Goal: Register for event/course

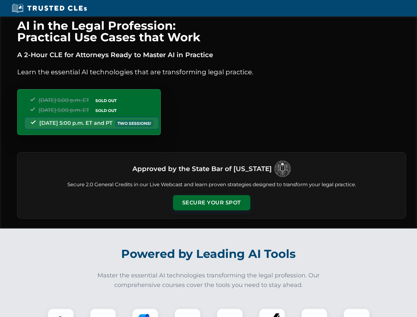
click at [211, 203] on button "Secure Your Spot" at bounding box center [211, 202] width 77 height 15
click at [61, 313] on img at bounding box center [60, 321] width 19 height 19
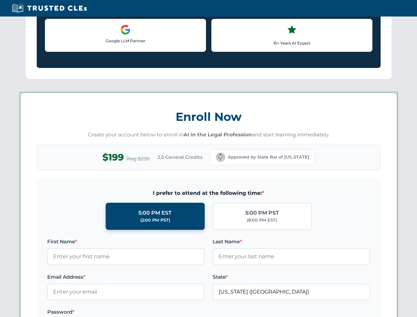
click at [145, 313] on label "Password *" at bounding box center [126, 312] width 158 height 8
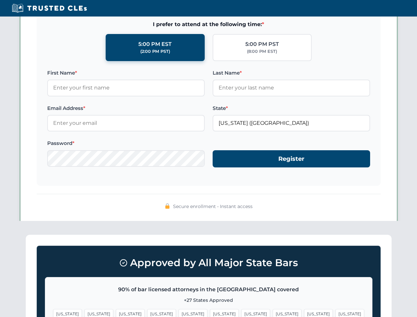
click at [304, 313] on span "[US_STATE]" at bounding box center [318, 314] width 29 height 10
